Goal: Transaction & Acquisition: Purchase product/service

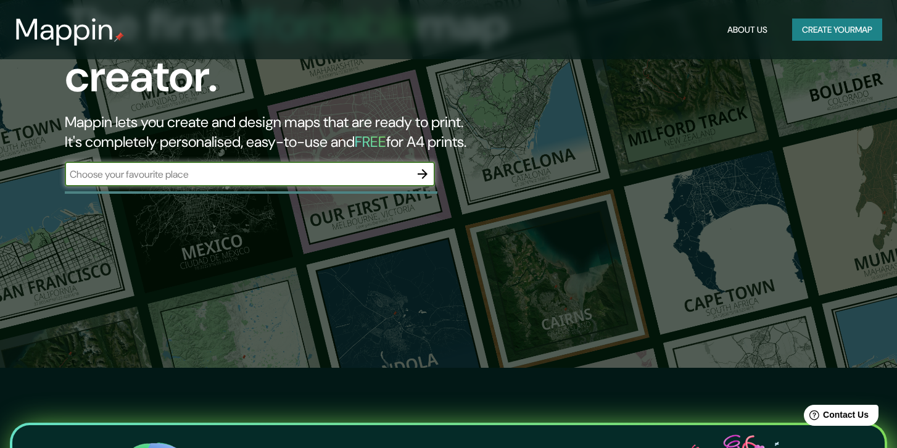
scroll to position [56, 0]
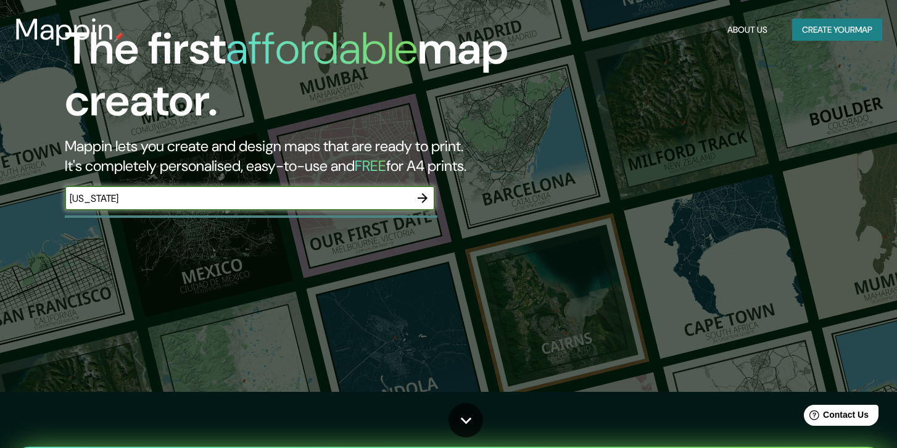
type input "[US_STATE]"
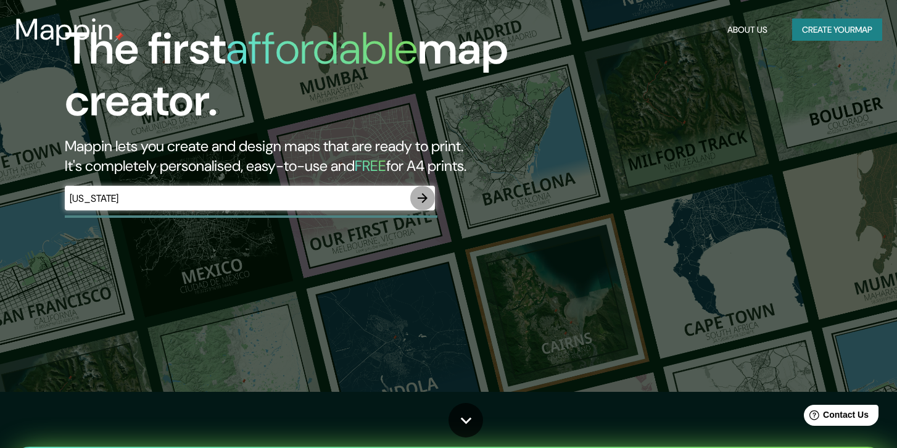
click at [426, 196] on icon "button" at bounding box center [422, 198] width 15 height 15
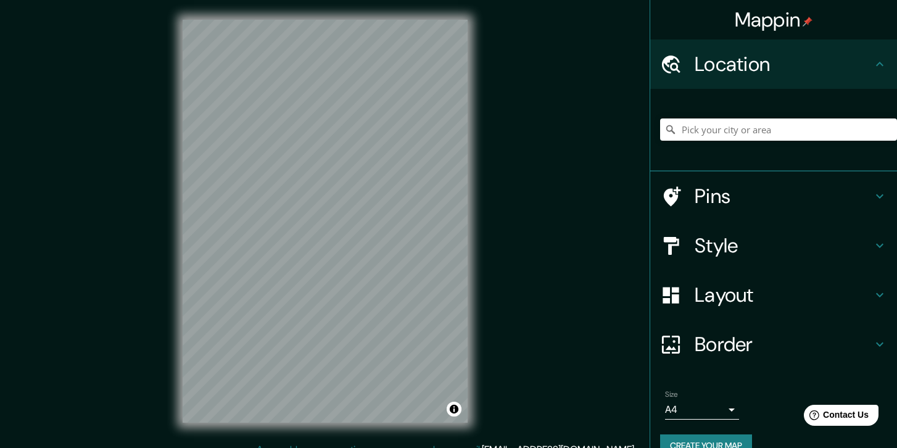
click at [484, 239] on div "© Mapbox © OpenStreetMap Improve this map" at bounding box center [325, 221] width 324 height 442
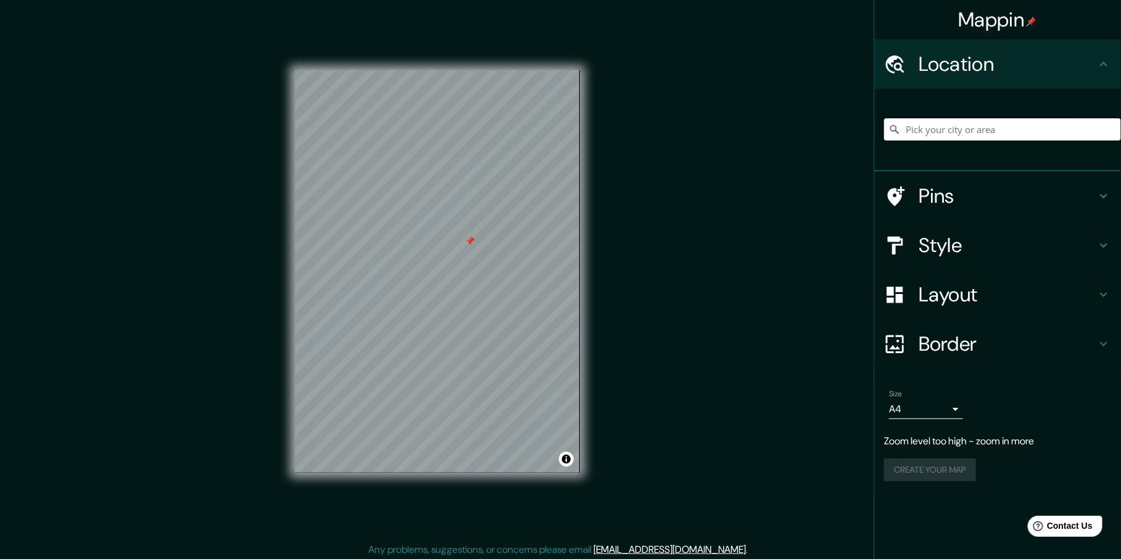
click at [896, 134] on input "Pick your city or area" at bounding box center [1002, 129] width 237 height 22
type input "[US_STATE]"
click at [896, 125] on input "[US_STATE]" at bounding box center [1002, 129] width 237 height 22
click at [896, 128] on input "[US_STATE]" at bounding box center [1002, 129] width 237 height 22
click at [890, 129] on icon at bounding box center [894, 129] width 12 height 12
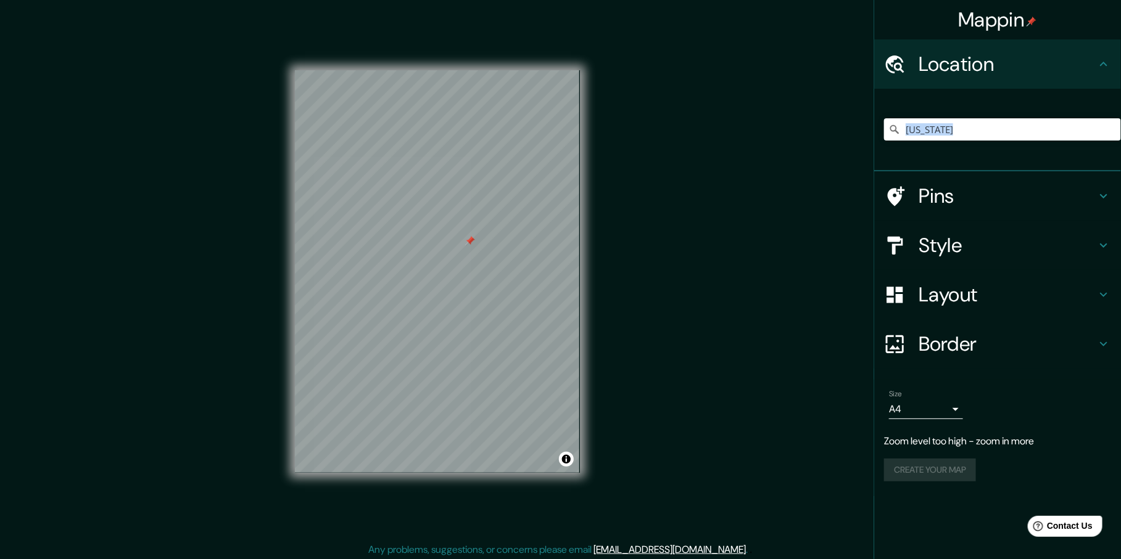
click at [890, 129] on icon at bounding box center [894, 129] width 12 height 12
click at [813, 299] on div "Mappin Location [US_STATE] Pins Style Layout Border Choose a border. Hint : you…" at bounding box center [560, 281] width 1121 height 562
click at [744, 179] on div "Mappin Location [US_STATE] Pins Style Layout Border Choose a border. Hint : you…" at bounding box center [560, 281] width 1121 height 562
